Goal: Task Accomplishment & Management: Use online tool/utility

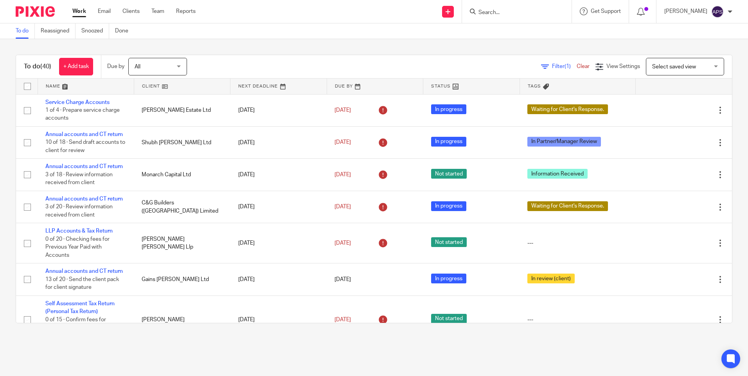
click at [481, 12] on input "Search" at bounding box center [513, 12] width 70 height 7
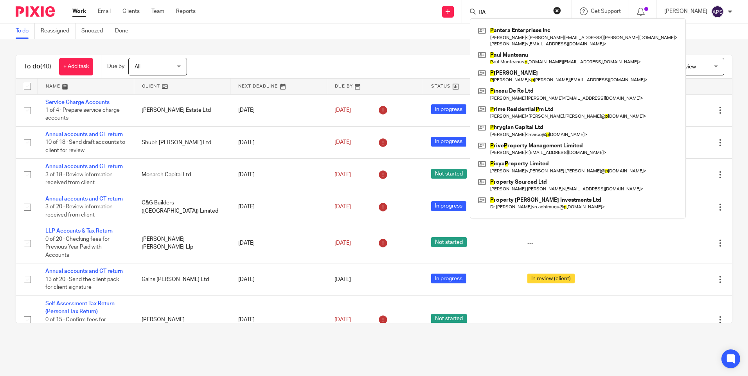
type input "DA"
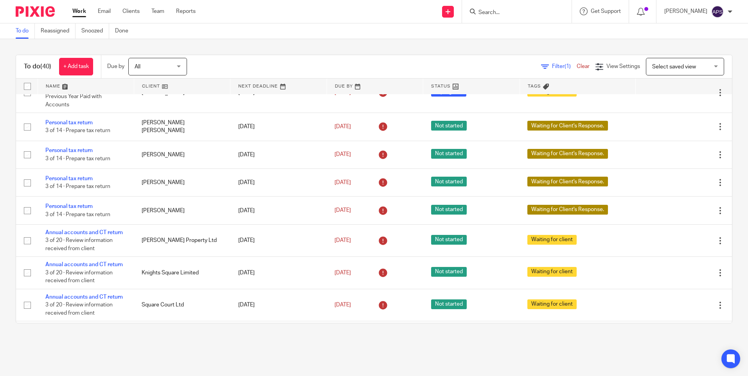
scroll to position [1108, 0]
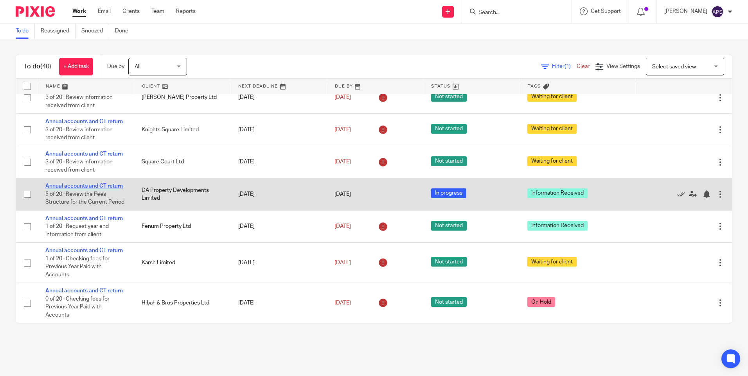
click at [91, 184] on link "Annual accounts and CT return" at bounding box center [83, 185] width 77 height 5
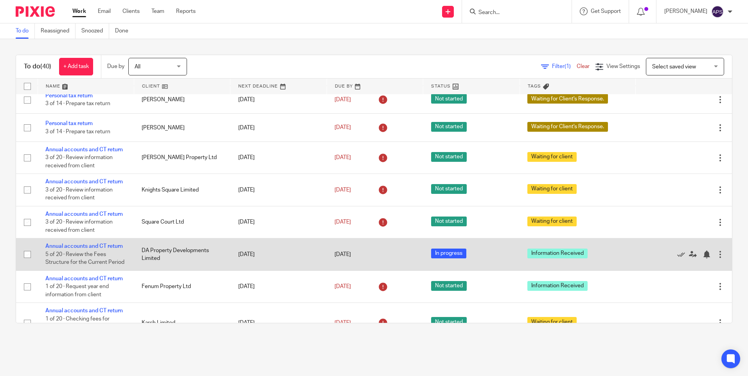
scroll to position [1108, 0]
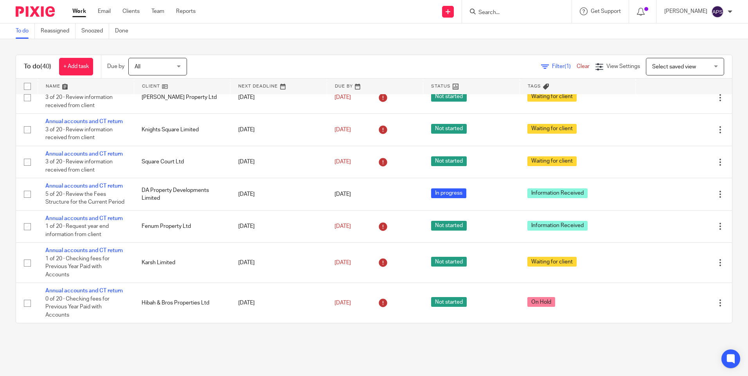
click at [354, 16] on div "Send new email Create task Add client Get Support Contact via email Check our d…" at bounding box center [477, 11] width 541 height 23
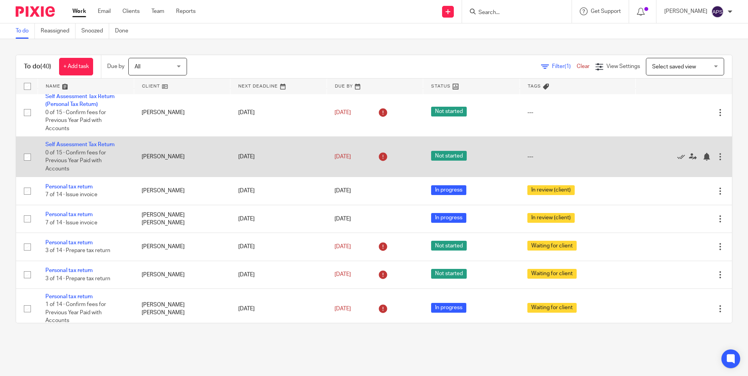
scroll to position [130, 0]
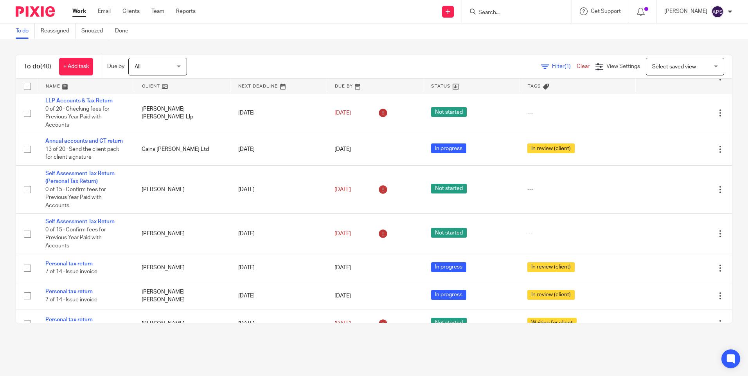
click at [363, 12] on div "Send new email Create task Add client Get Support Contact via email Check our d…" at bounding box center [477, 11] width 541 height 23
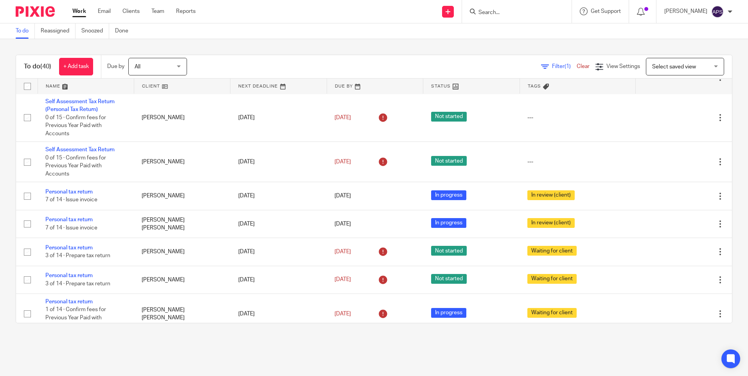
scroll to position [209, 0]
